Goal: Transaction & Acquisition: Subscribe to service/newsletter

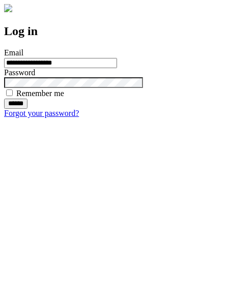
type input "**********"
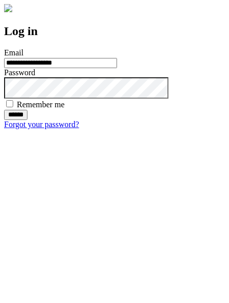
click at [27, 120] on input "******" at bounding box center [15, 115] width 23 height 10
